Goal: Information Seeking & Learning: Learn about a topic

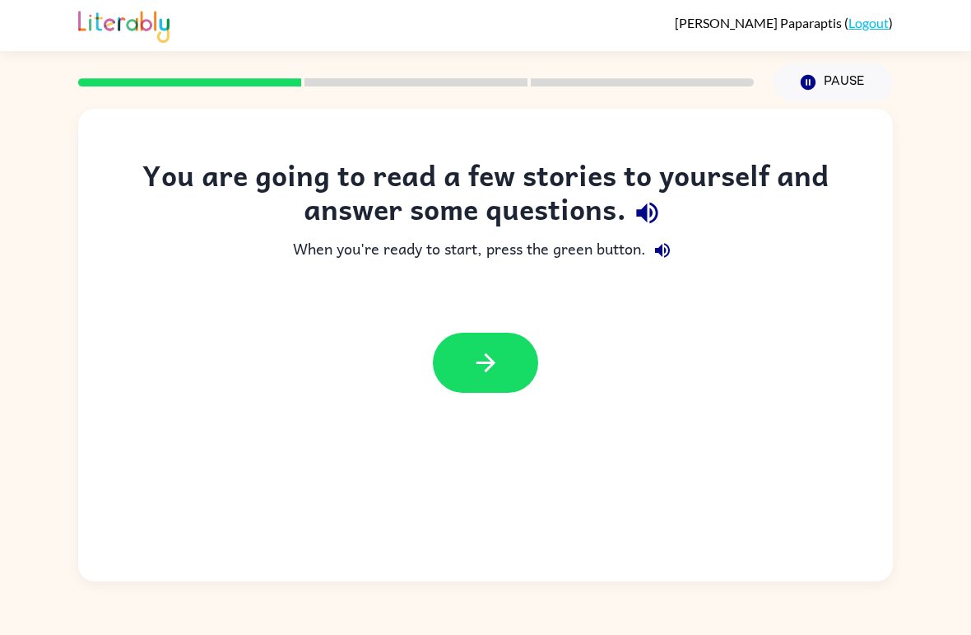
click at [505, 346] on button "button" at bounding box center [485, 363] width 105 height 60
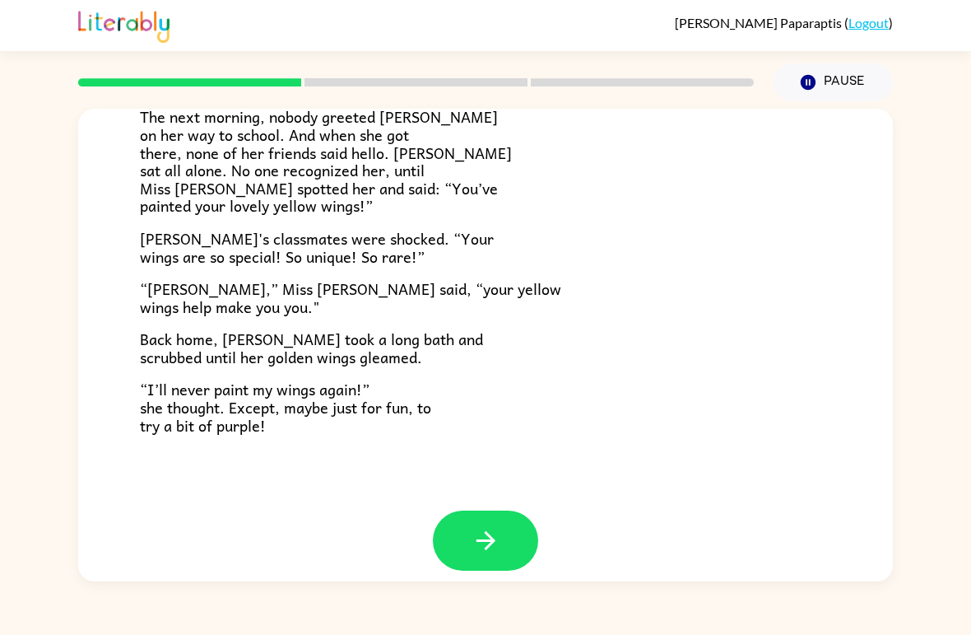
scroll to position [443, 0]
click at [492, 511] on button "button" at bounding box center [485, 541] width 105 height 60
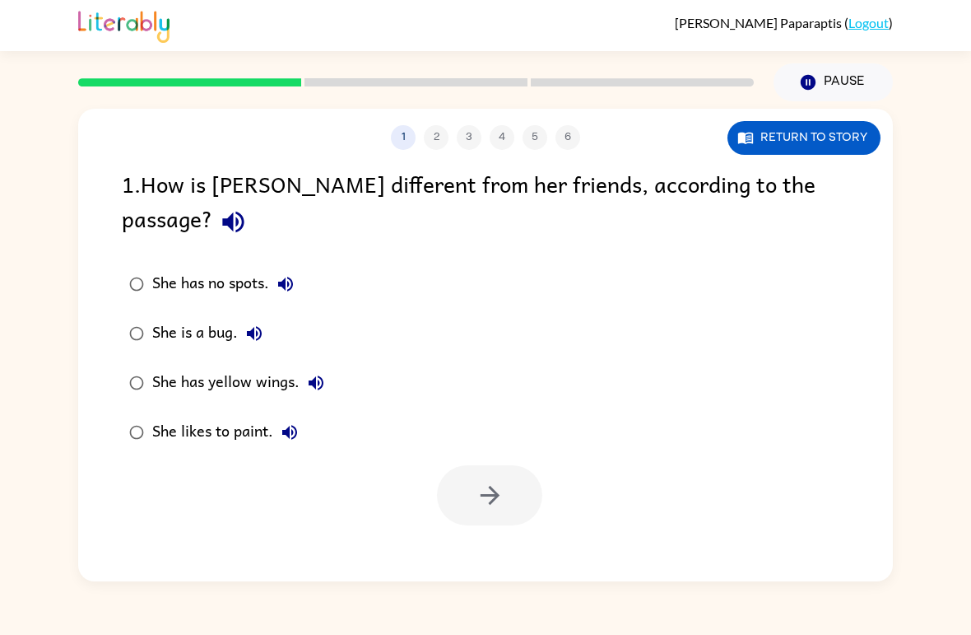
scroll to position [0, 0]
click at [496, 486] on icon "button" at bounding box center [489, 495] width 19 height 19
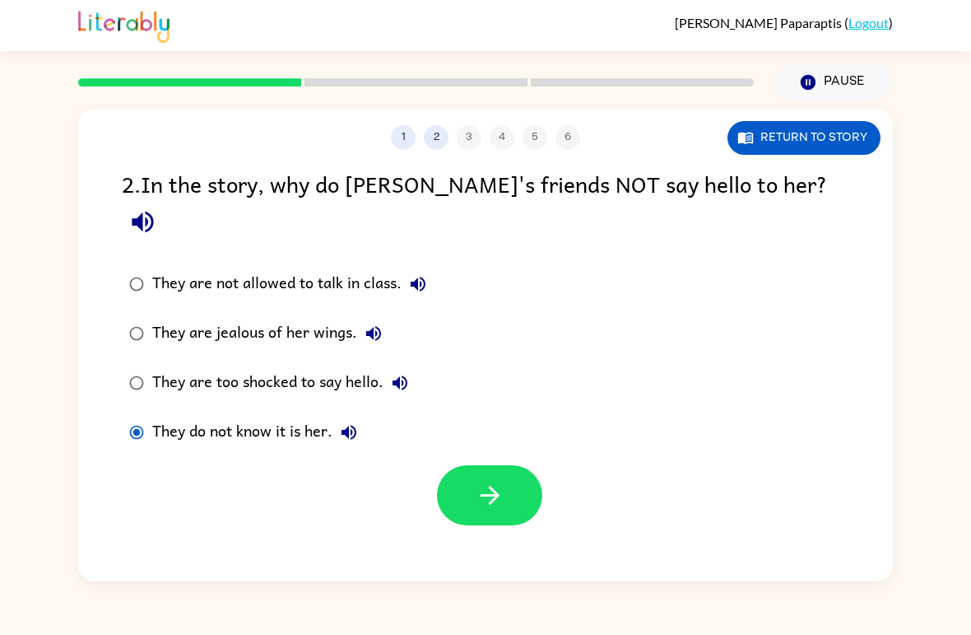
click at [477, 481] on icon "button" at bounding box center [490, 495] width 29 height 29
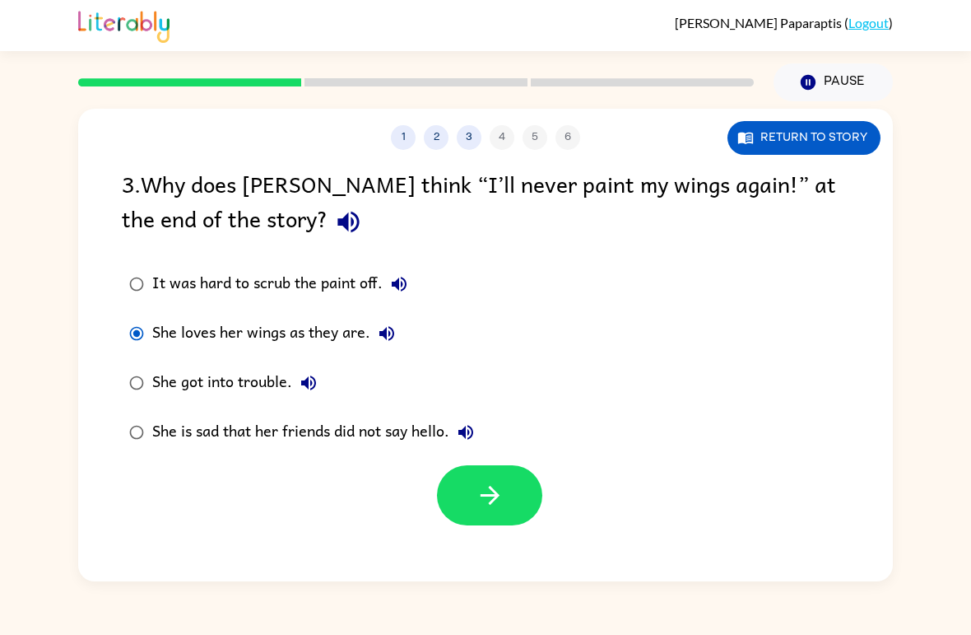
click at [496, 487] on icon "button" at bounding box center [490, 495] width 29 height 29
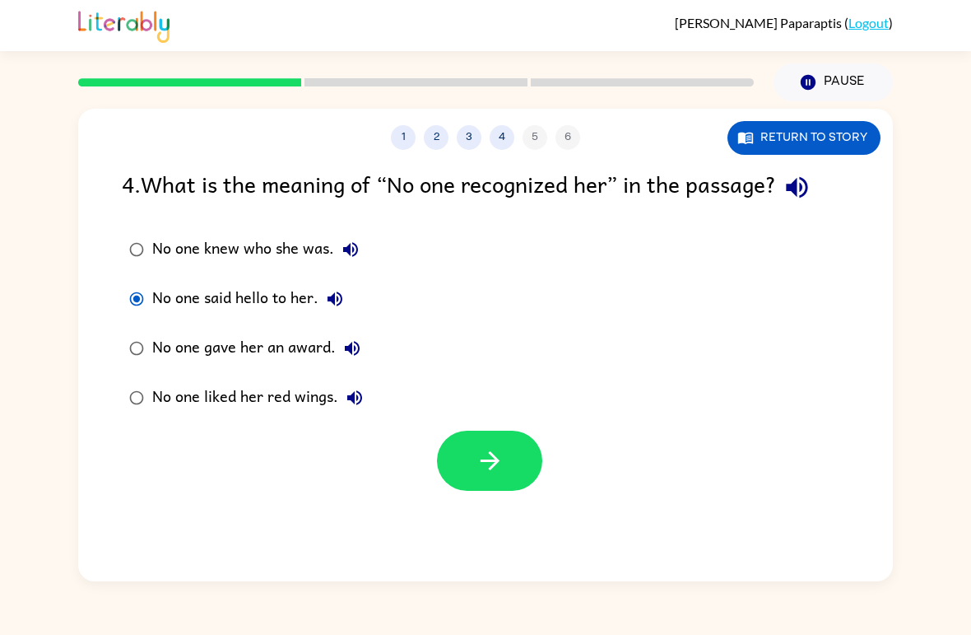
click at [499, 447] on icon "button" at bounding box center [490, 460] width 29 height 29
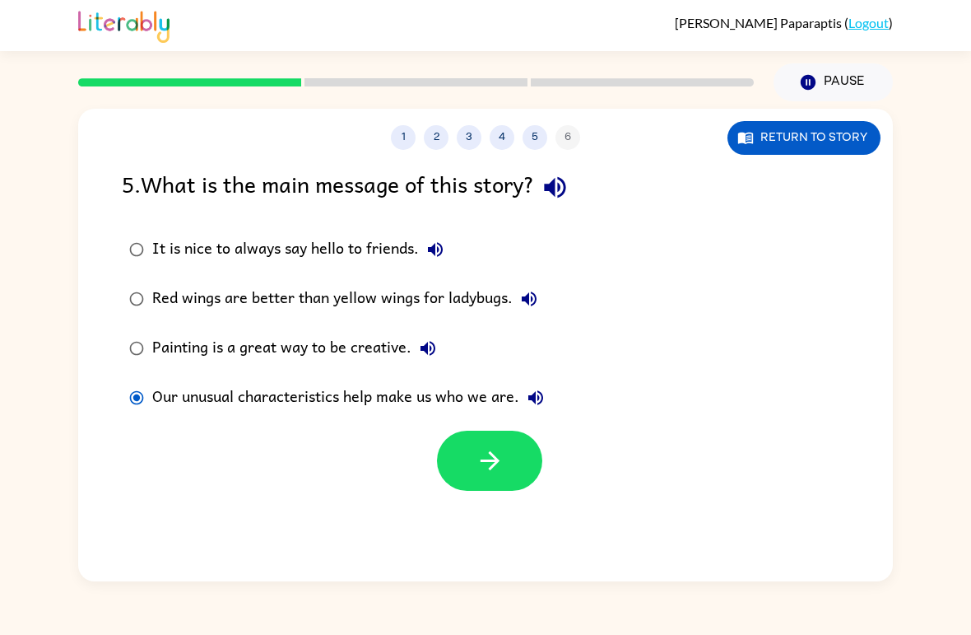
click at [533, 477] on button "button" at bounding box center [489, 461] width 105 height 60
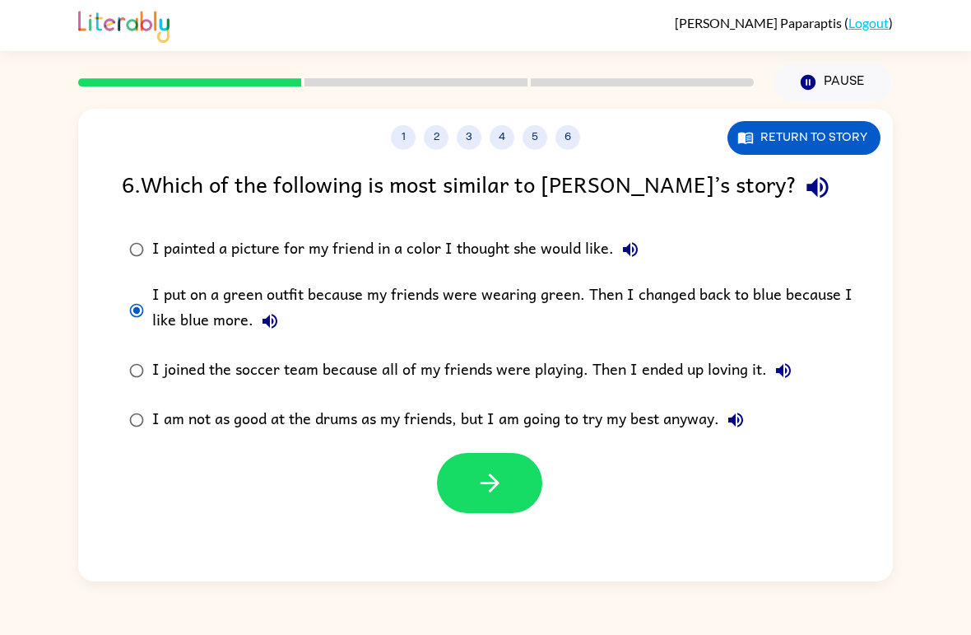
click at [515, 478] on button "button" at bounding box center [489, 483] width 105 height 60
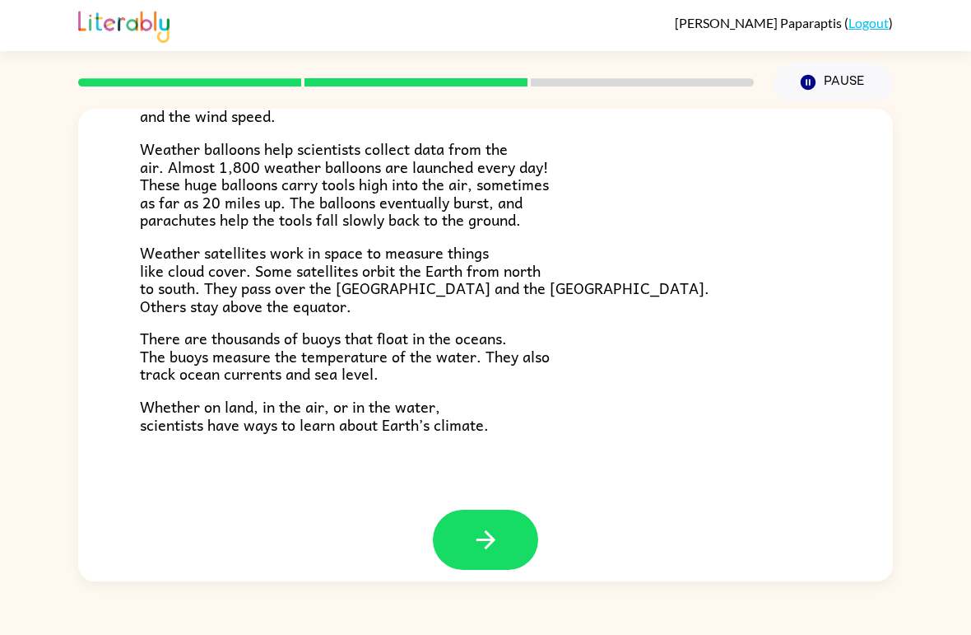
scroll to position [443, 0]
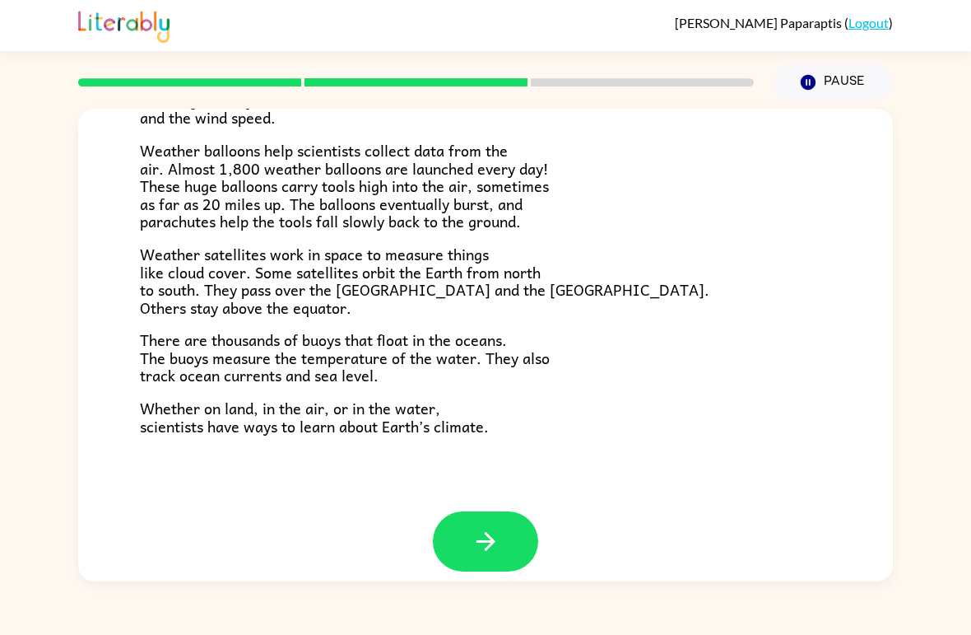
click at [498, 527] on icon "button" at bounding box center [486, 541] width 29 height 29
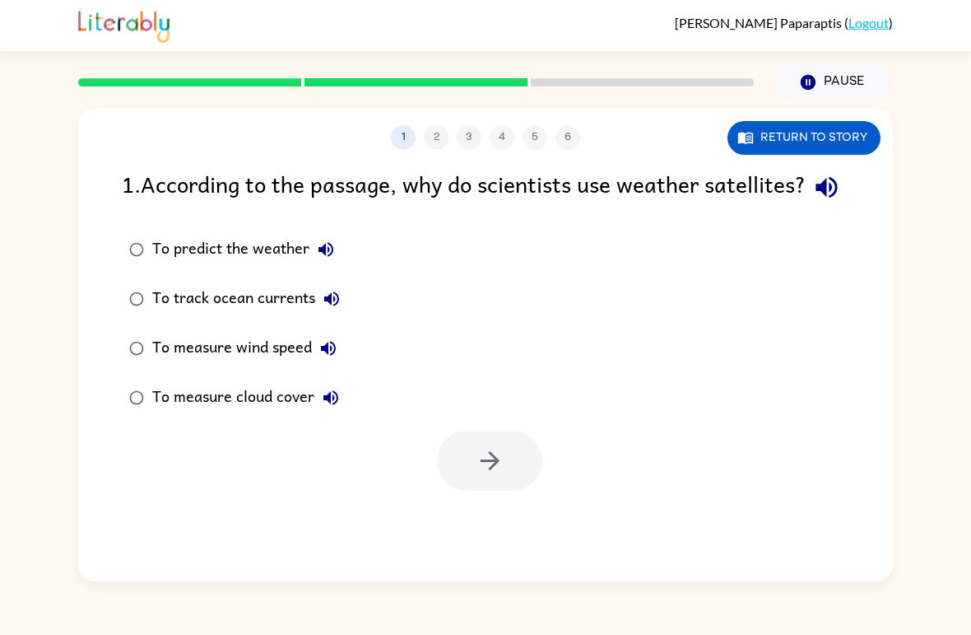
click at [511, 491] on button "button" at bounding box center [489, 461] width 105 height 60
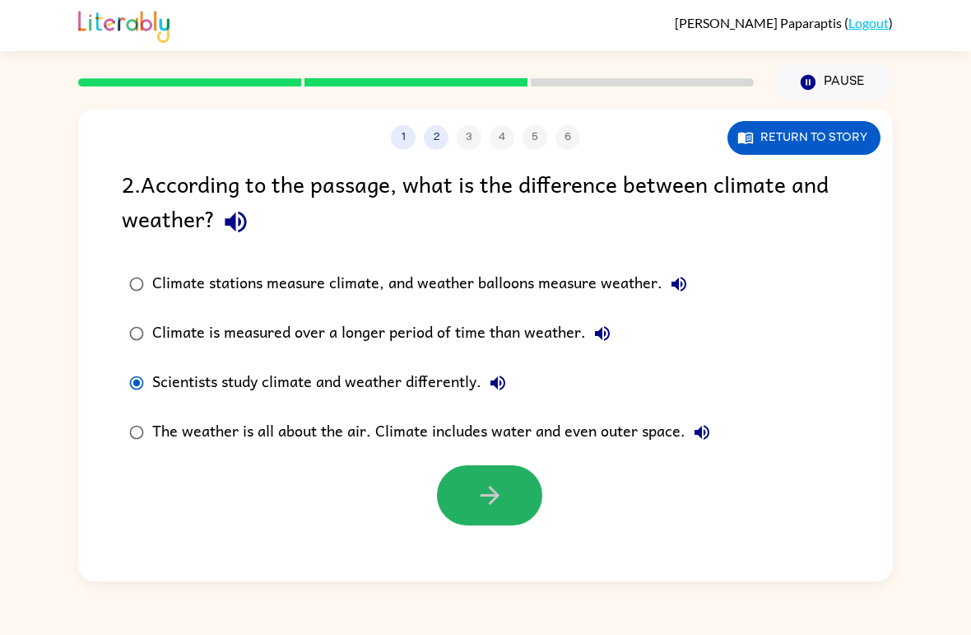
click at [518, 512] on button "button" at bounding box center [489, 495] width 105 height 60
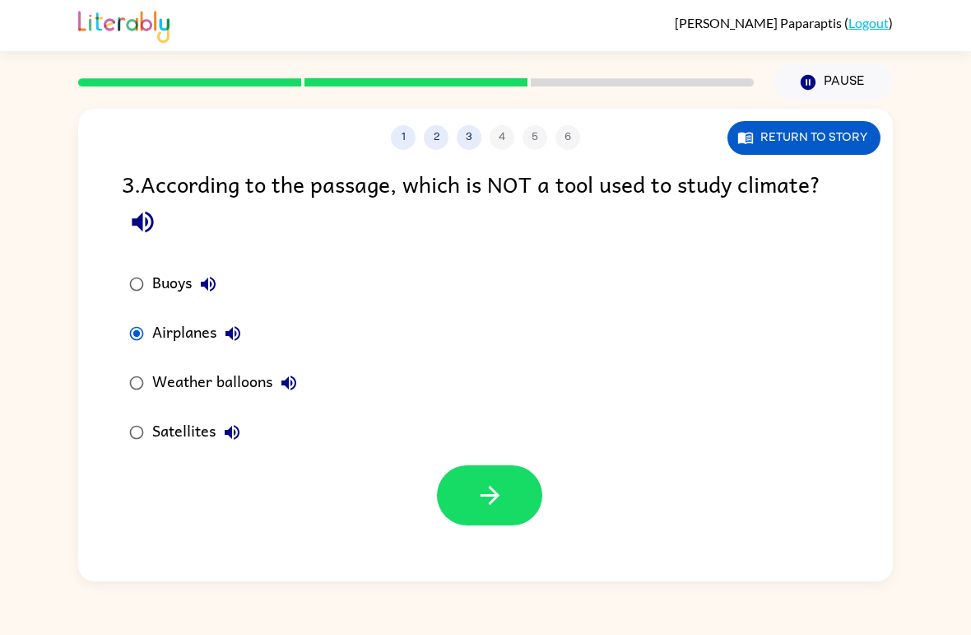
click at [467, 487] on button "button" at bounding box center [489, 495] width 105 height 60
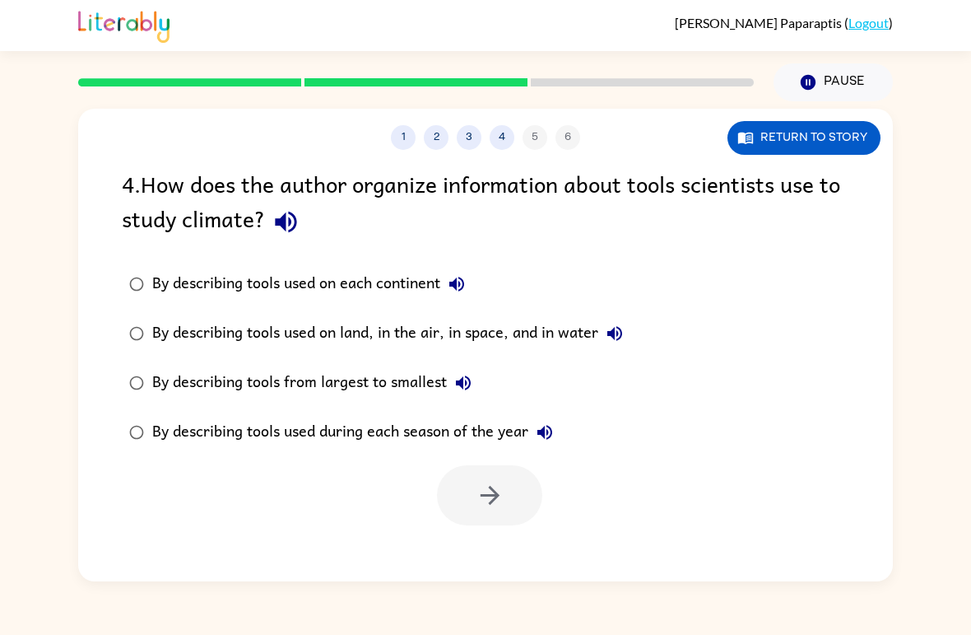
click at [506, 498] on button "button" at bounding box center [489, 495] width 105 height 60
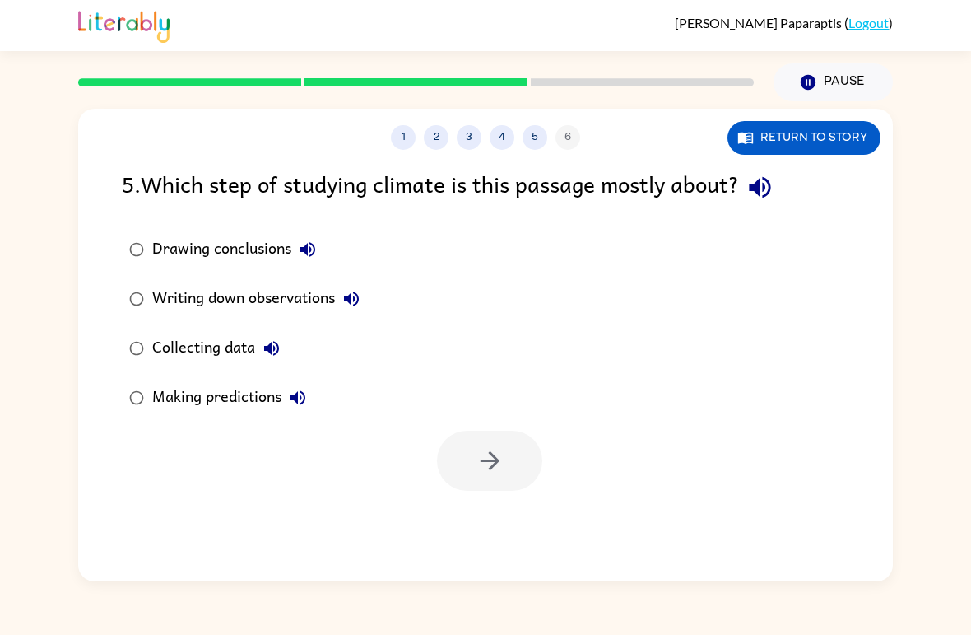
click at [933, 305] on div "1 2 3 4 5 6 Return to story 5 . Which step of studying climate is this passage …" at bounding box center [485, 341] width 971 height 480
click at [501, 454] on icon "button" at bounding box center [490, 460] width 29 height 29
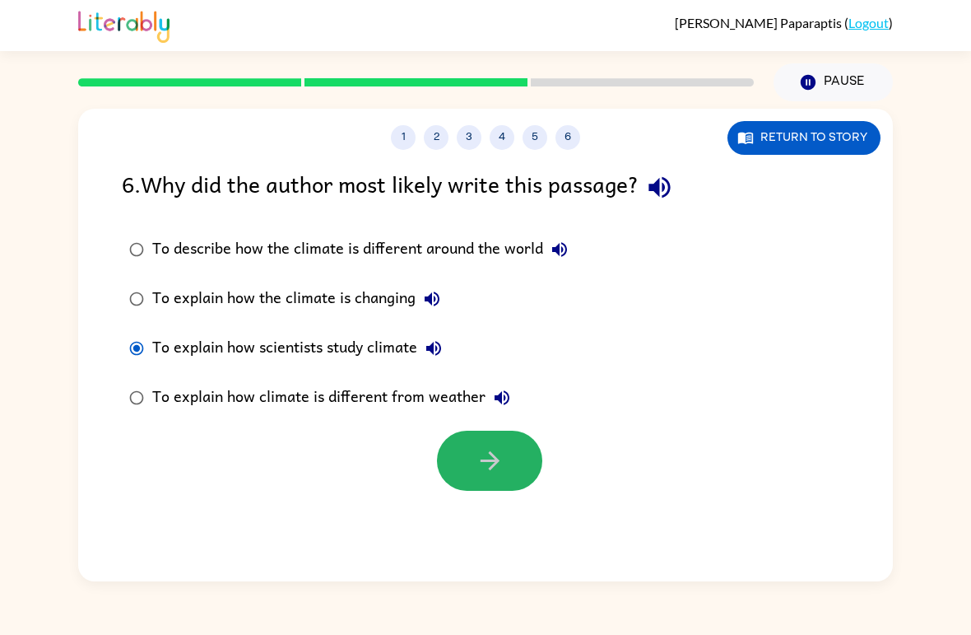
click at [501, 454] on icon "button" at bounding box center [490, 460] width 29 height 29
